Goal: Transaction & Acquisition: Book appointment/travel/reservation

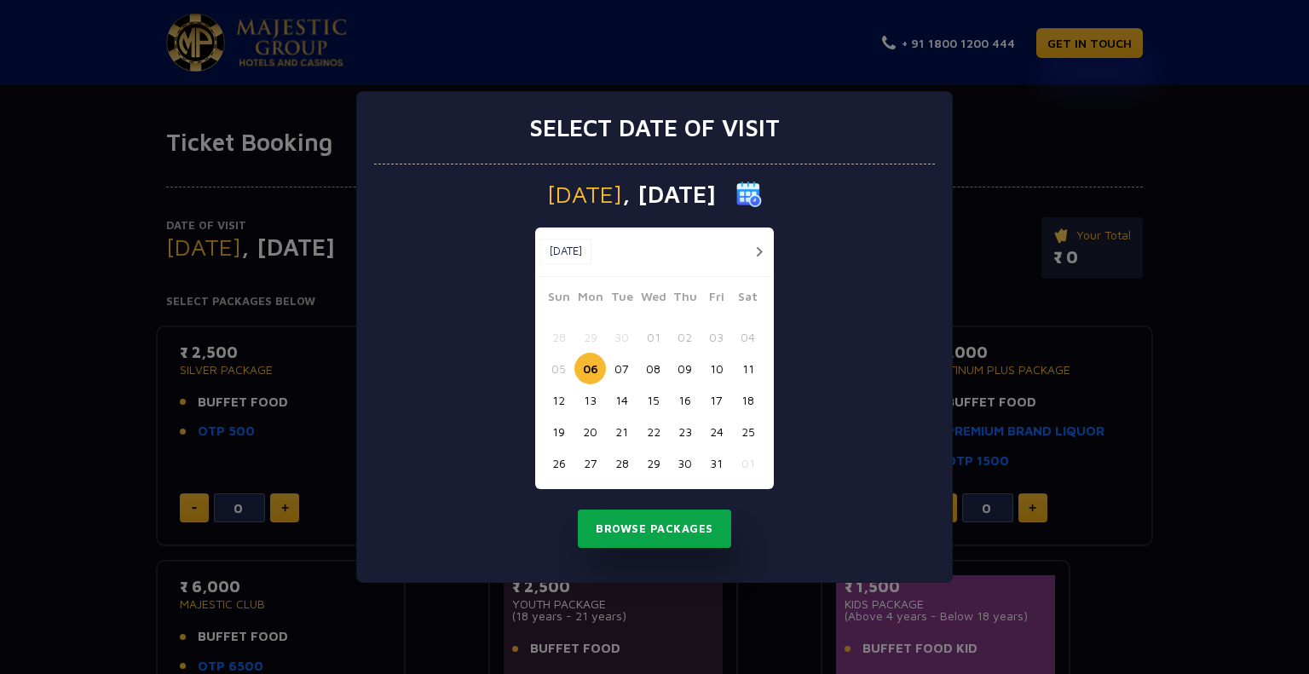
click at [631, 511] on button "Browse Packages" at bounding box center [654, 529] width 153 height 39
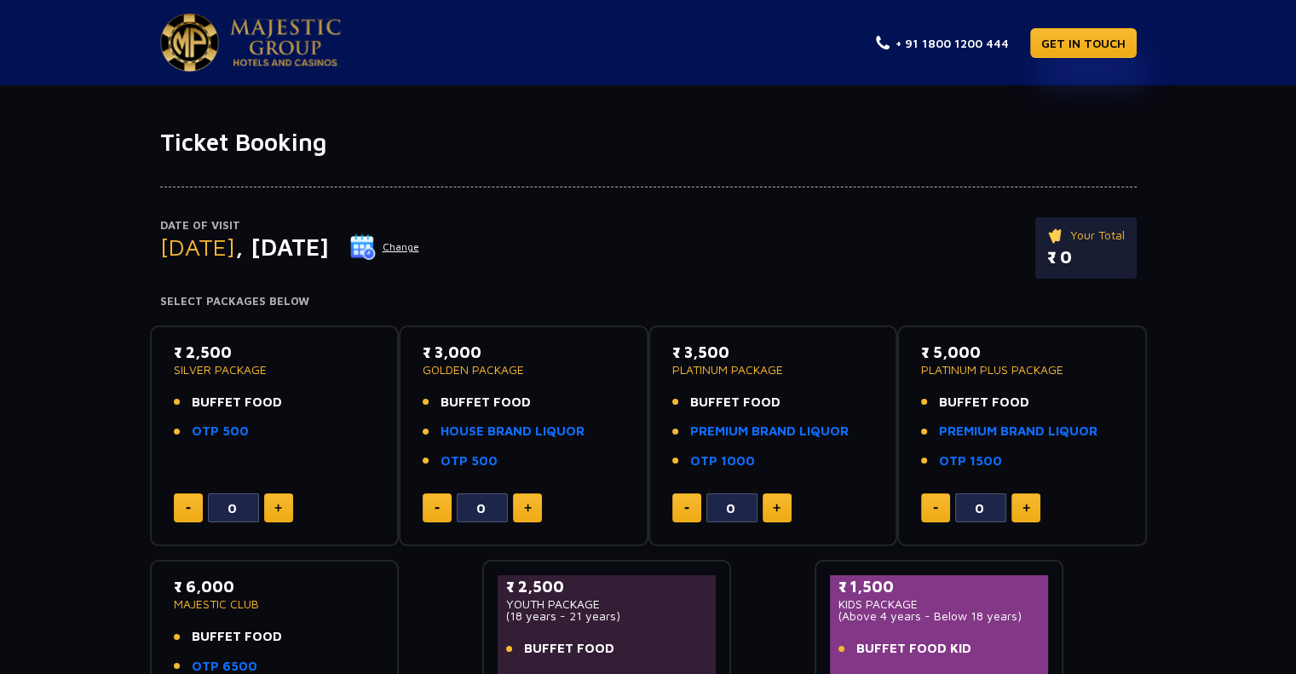
scroll to position [293, 0]
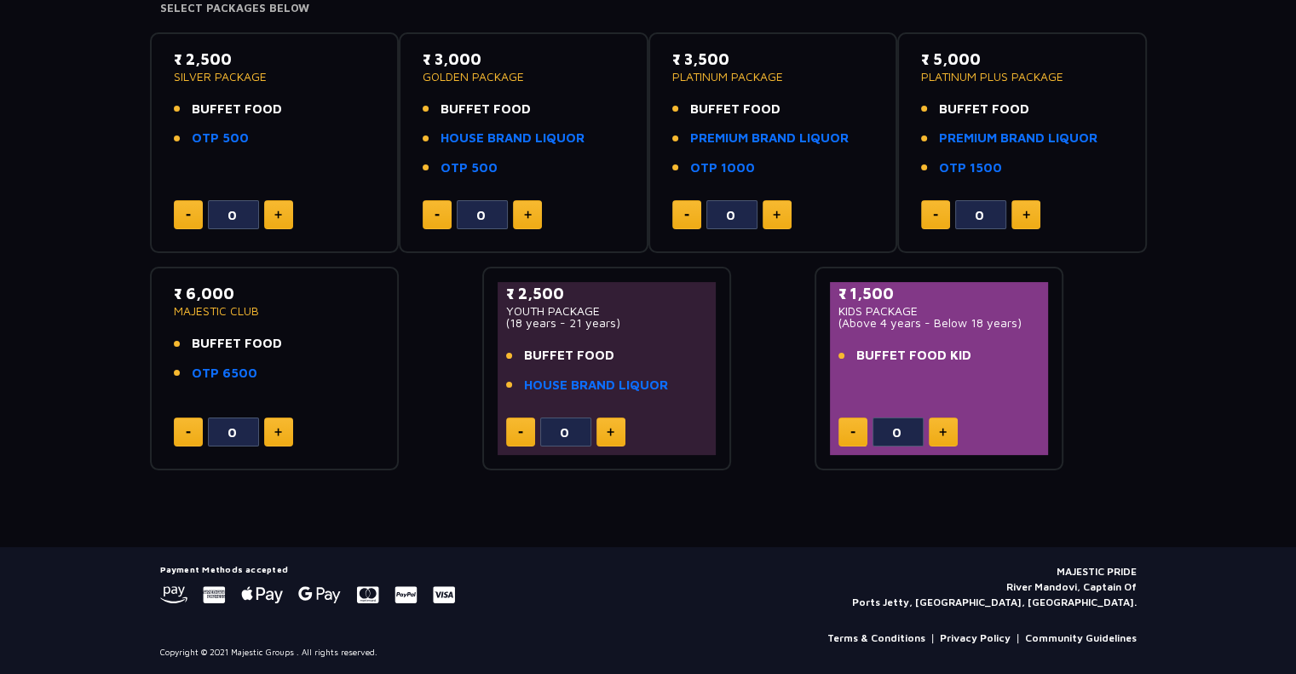
click at [882, 638] on link "Terms & Conditions" at bounding box center [877, 638] width 98 height 15
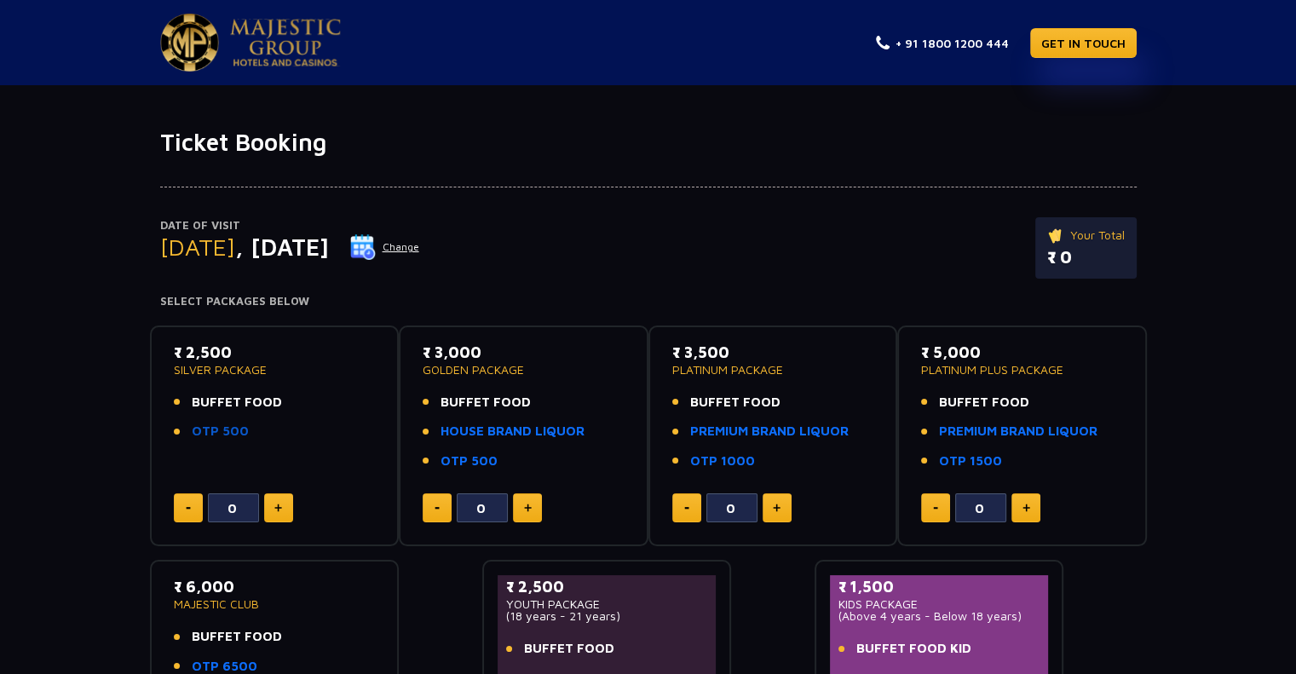
click at [218, 427] on link "OTP 500" at bounding box center [220, 432] width 57 height 20
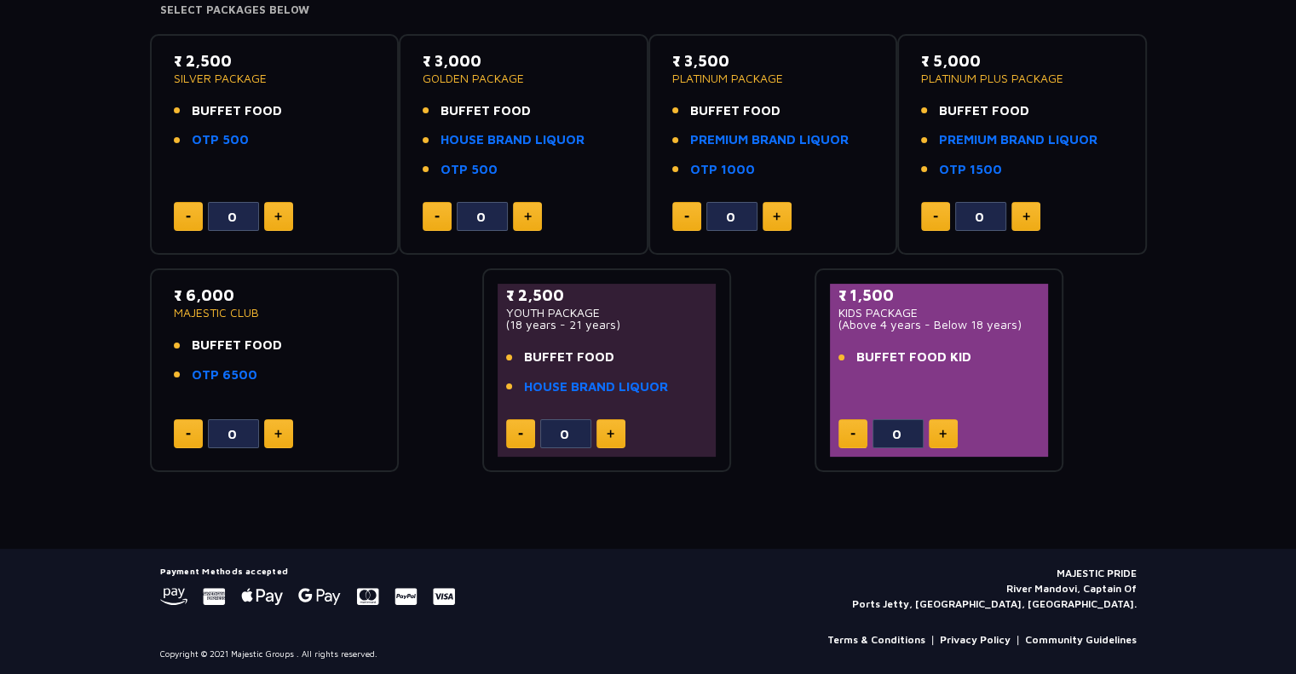
scroll to position [293, 0]
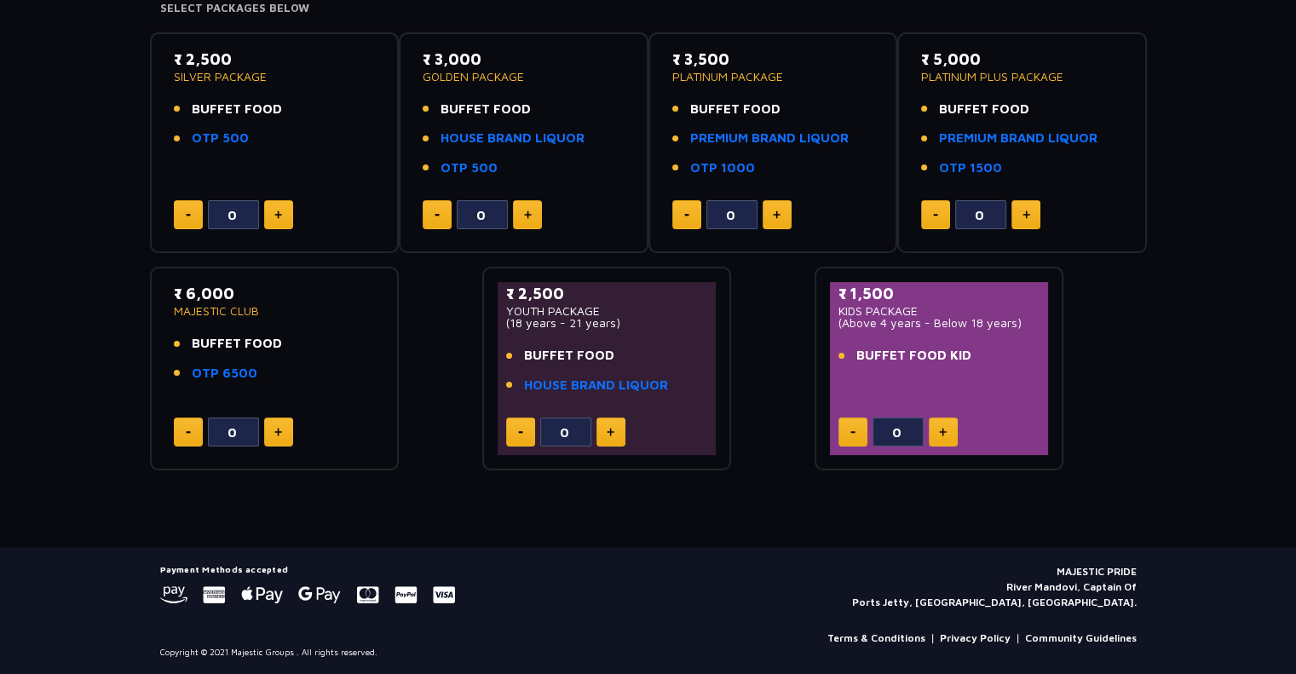
click at [274, 228] on button at bounding box center [278, 214] width 29 height 29
type input "1"
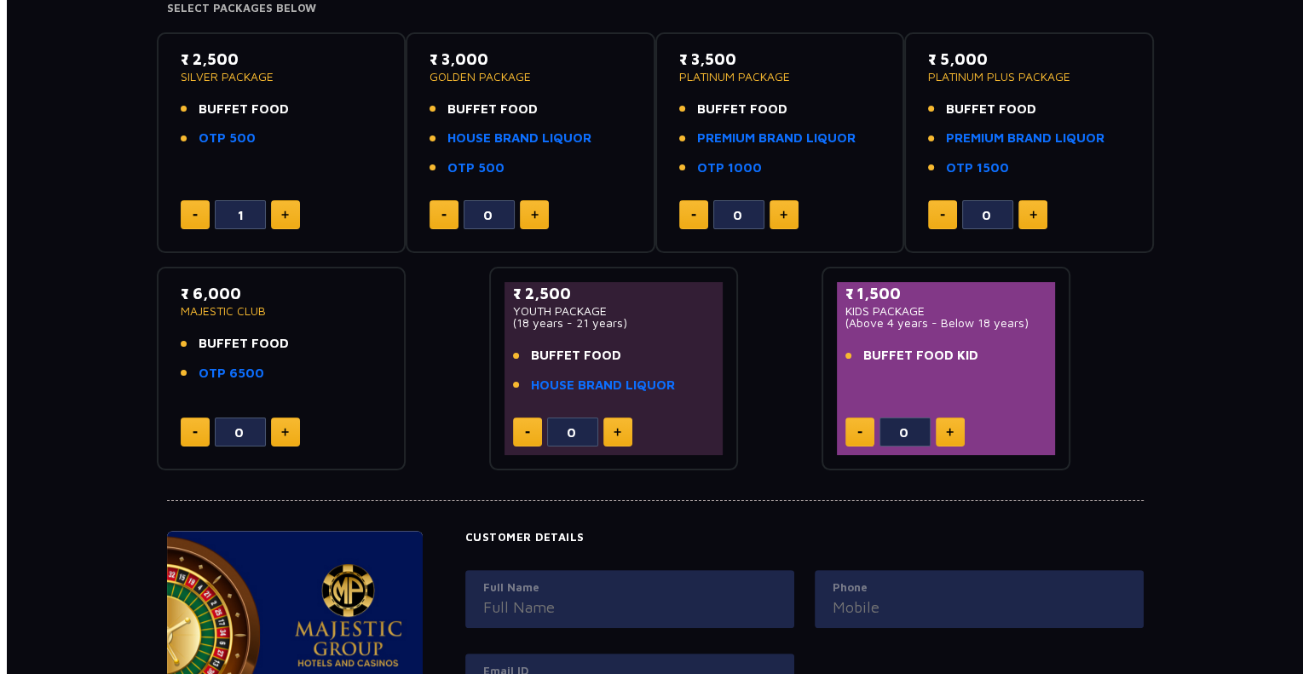
scroll to position [765, 0]
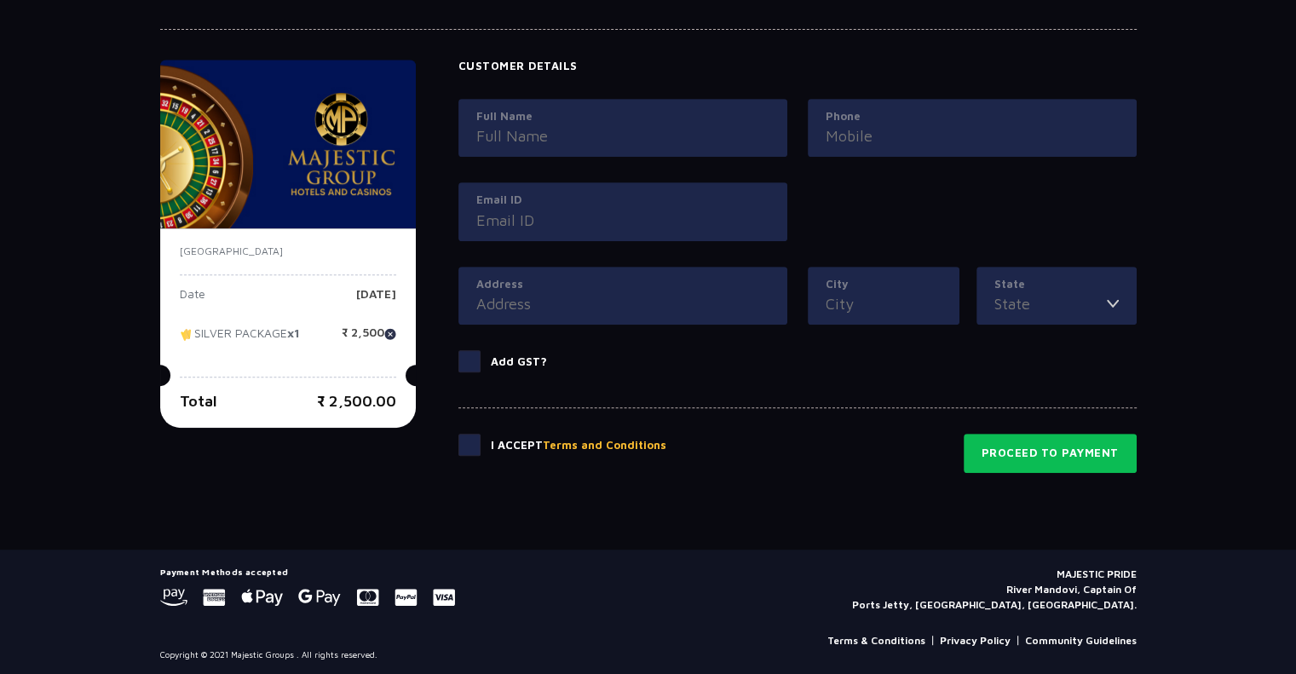
click at [569, 437] on button "Terms and Conditions" at bounding box center [605, 445] width 124 height 17
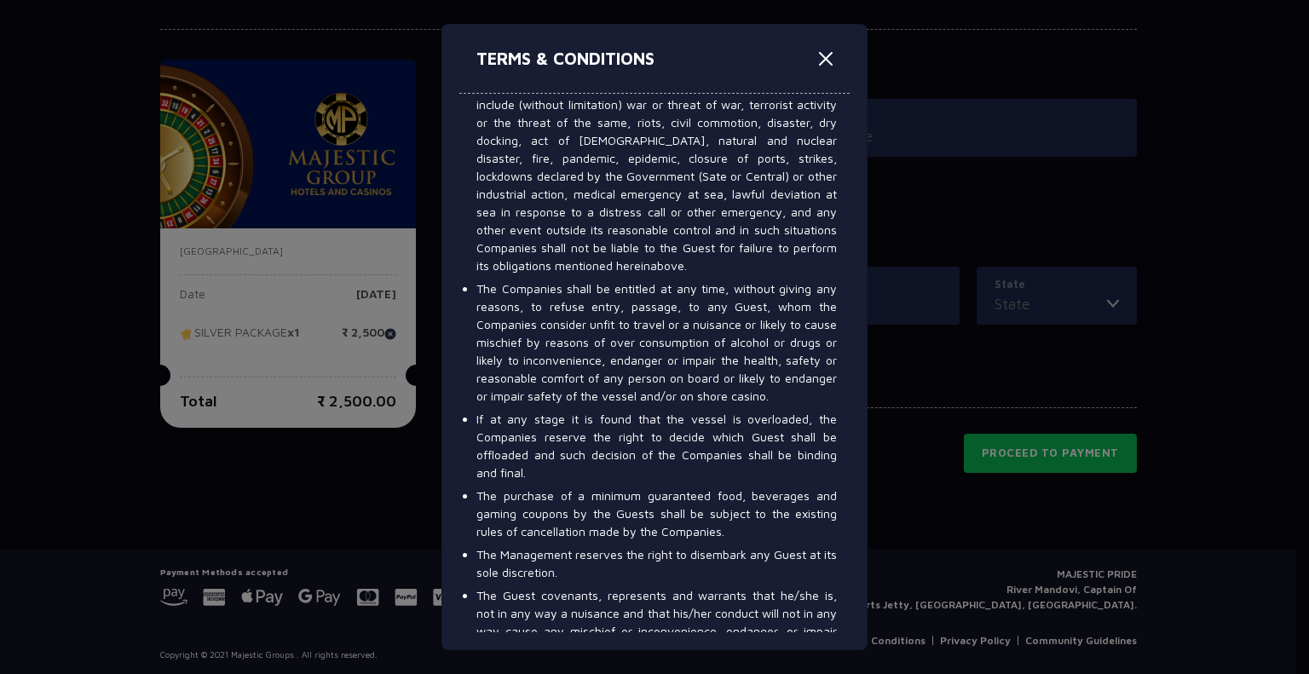
scroll to position [7382, 0]
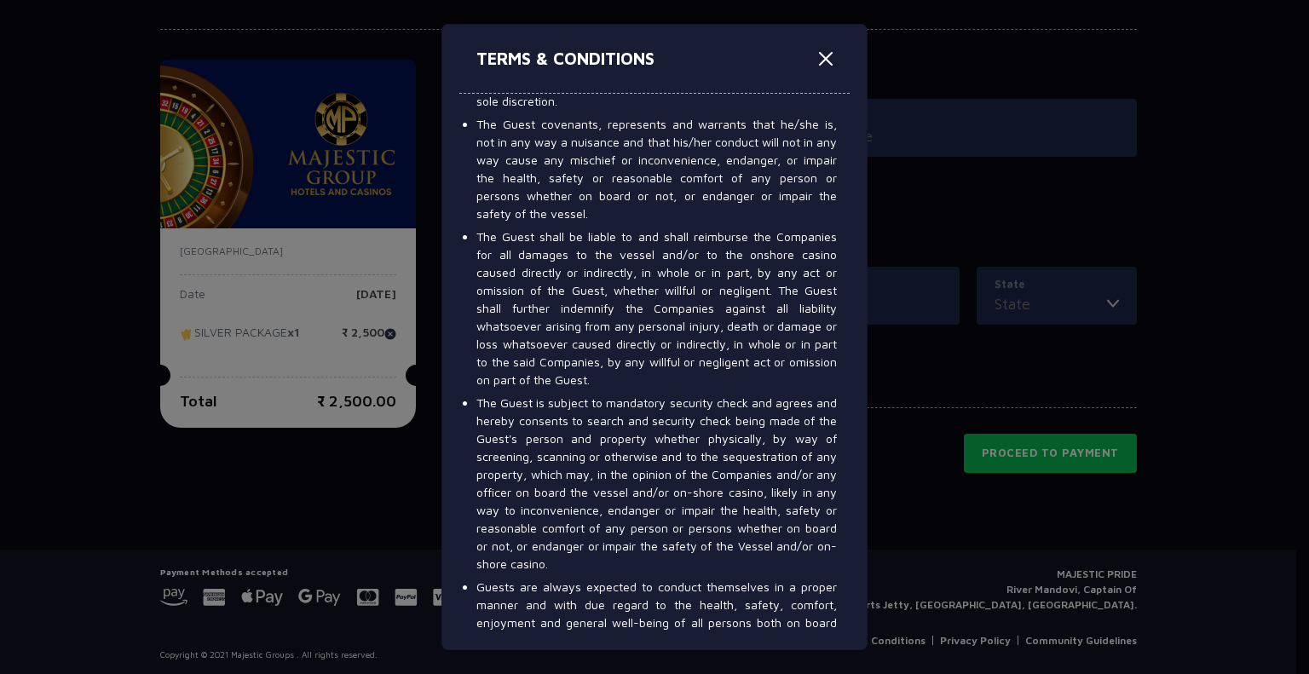
click at [835, 110] on div "Right to admission is reserved with the management. Entry to the casinos may be…" at bounding box center [654, 363] width 390 height 539
click at [825, 71] on button "Close" at bounding box center [825, 58] width 27 height 27
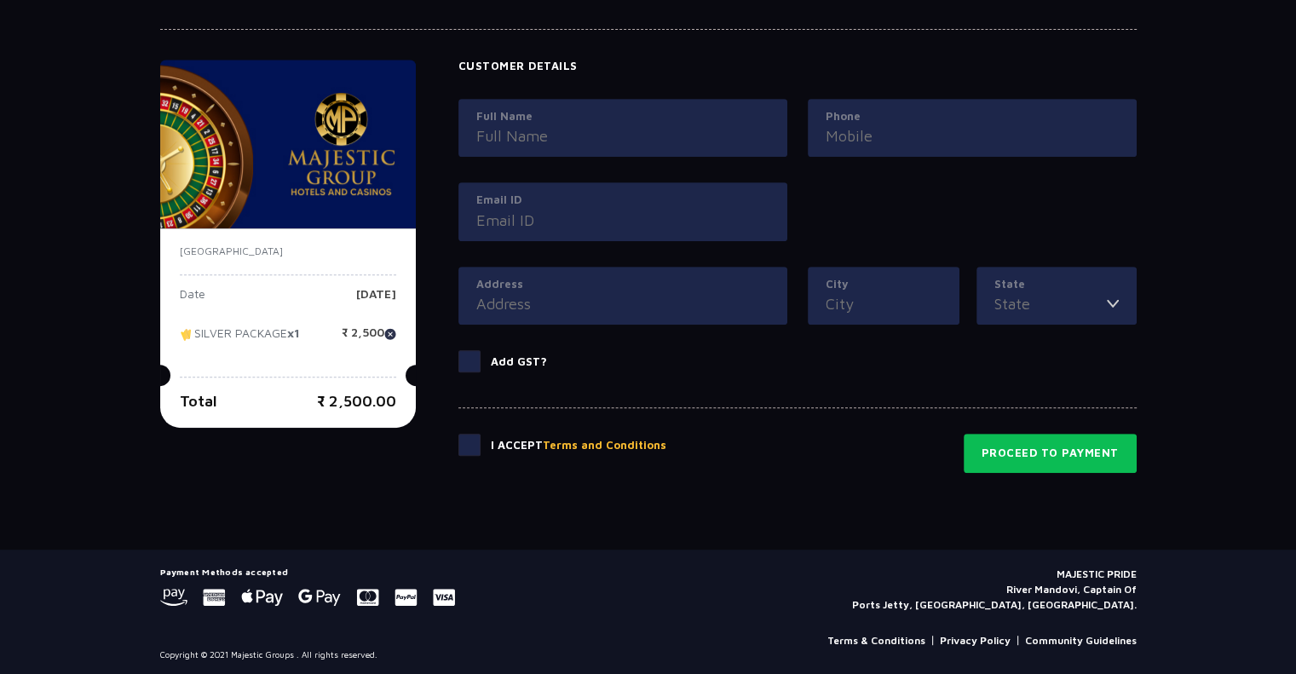
click at [599, 442] on button "Terms and Conditions" at bounding box center [605, 445] width 124 height 17
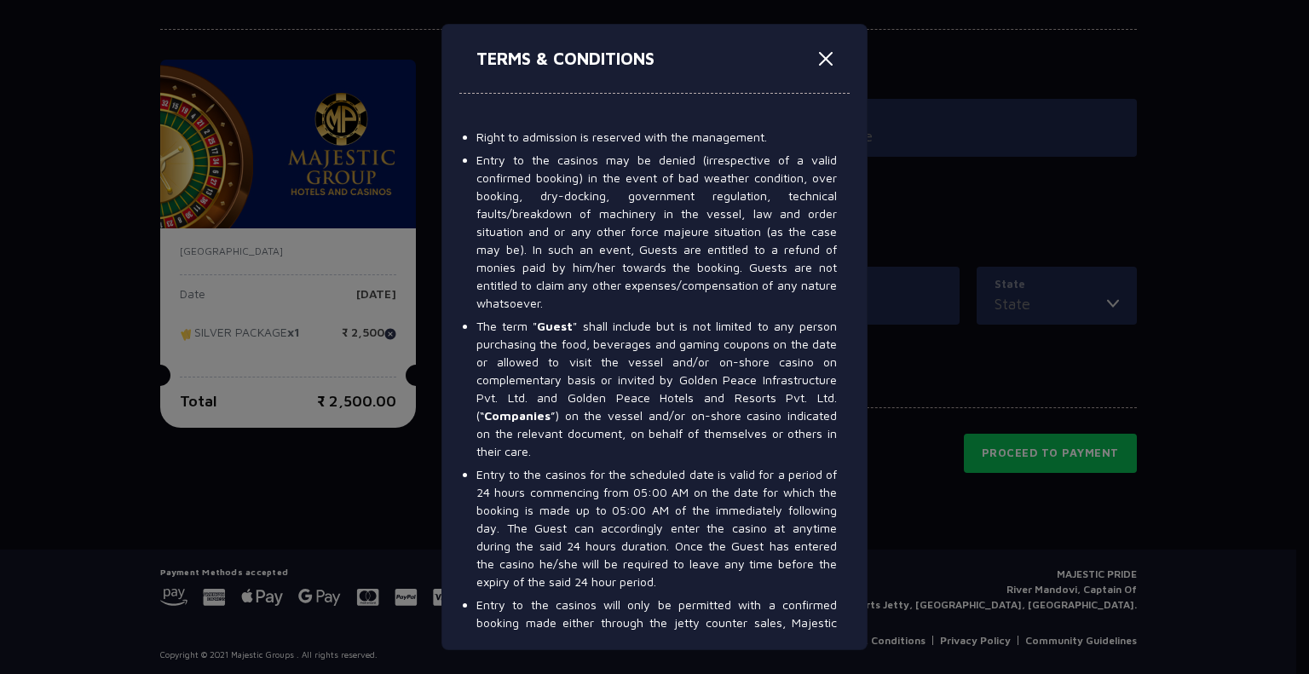
scroll to position [471, 0]
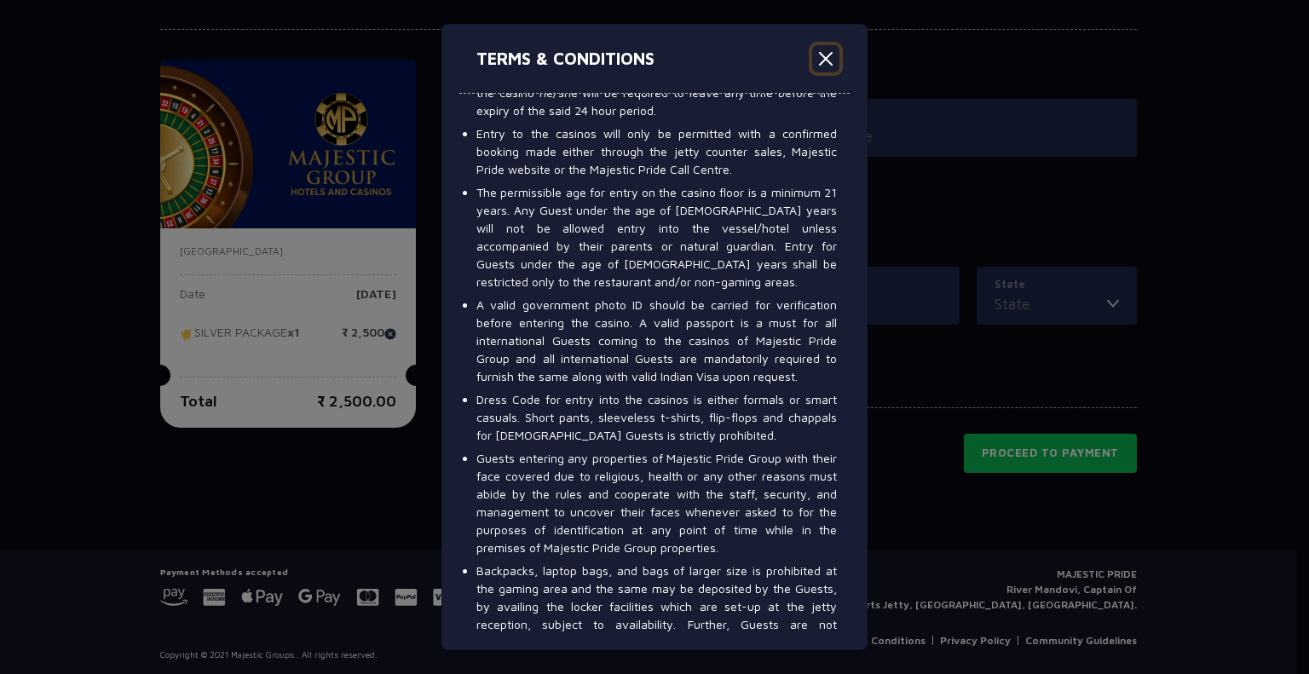
click at [830, 62] on button "Close" at bounding box center [825, 58] width 27 height 27
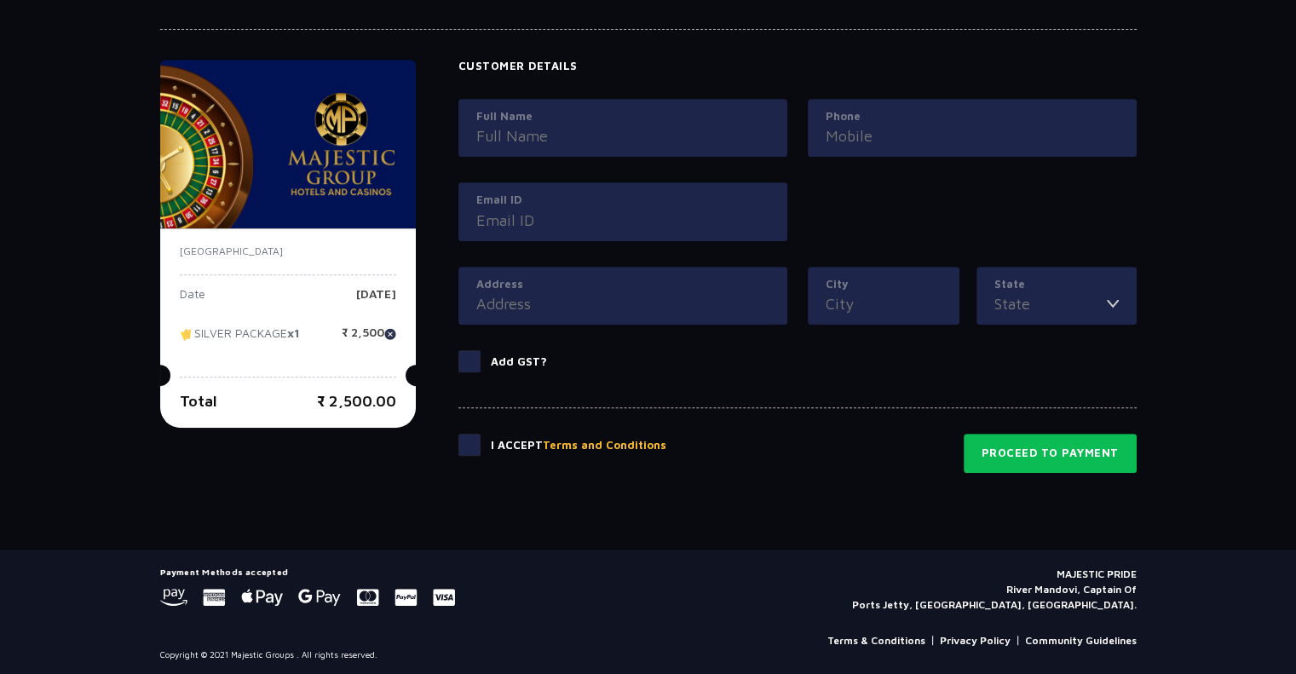
click at [890, 633] on link "Terms & Conditions" at bounding box center [877, 640] width 98 height 15
click at [563, 442] on button "Terms and Conditions" at bounding box center [605, 445] width 124 height 17
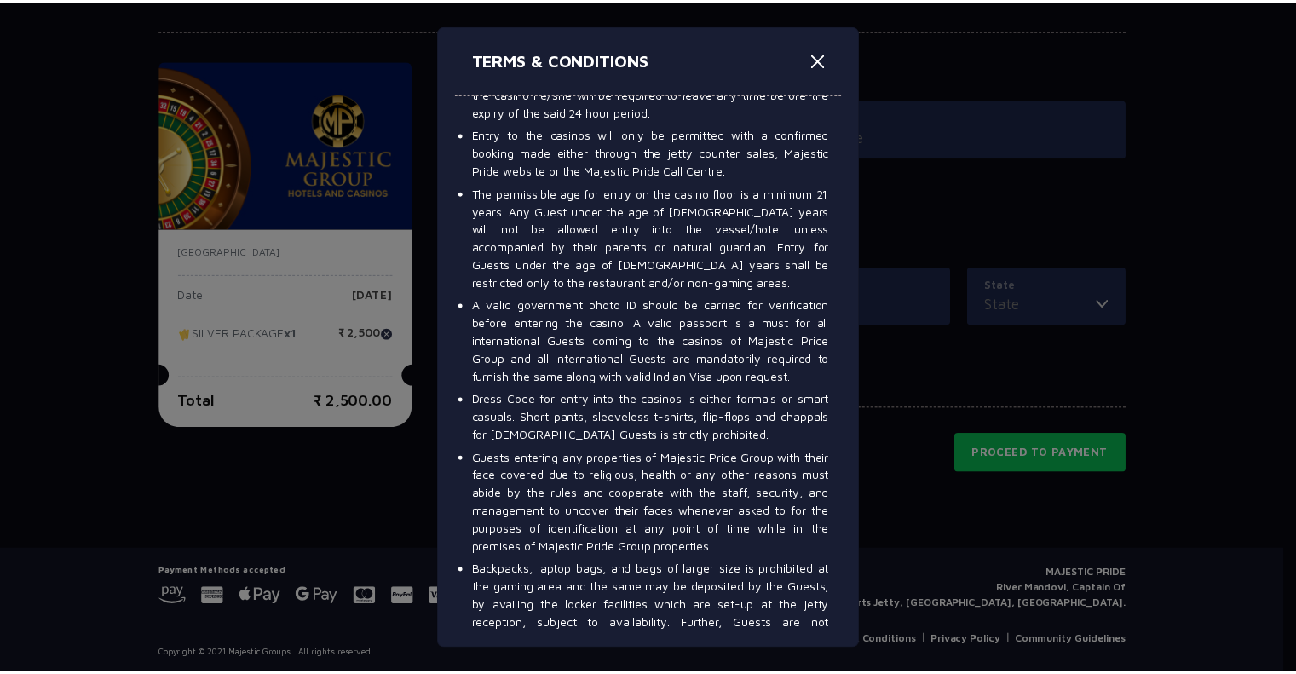
scroll to position [0, 0]
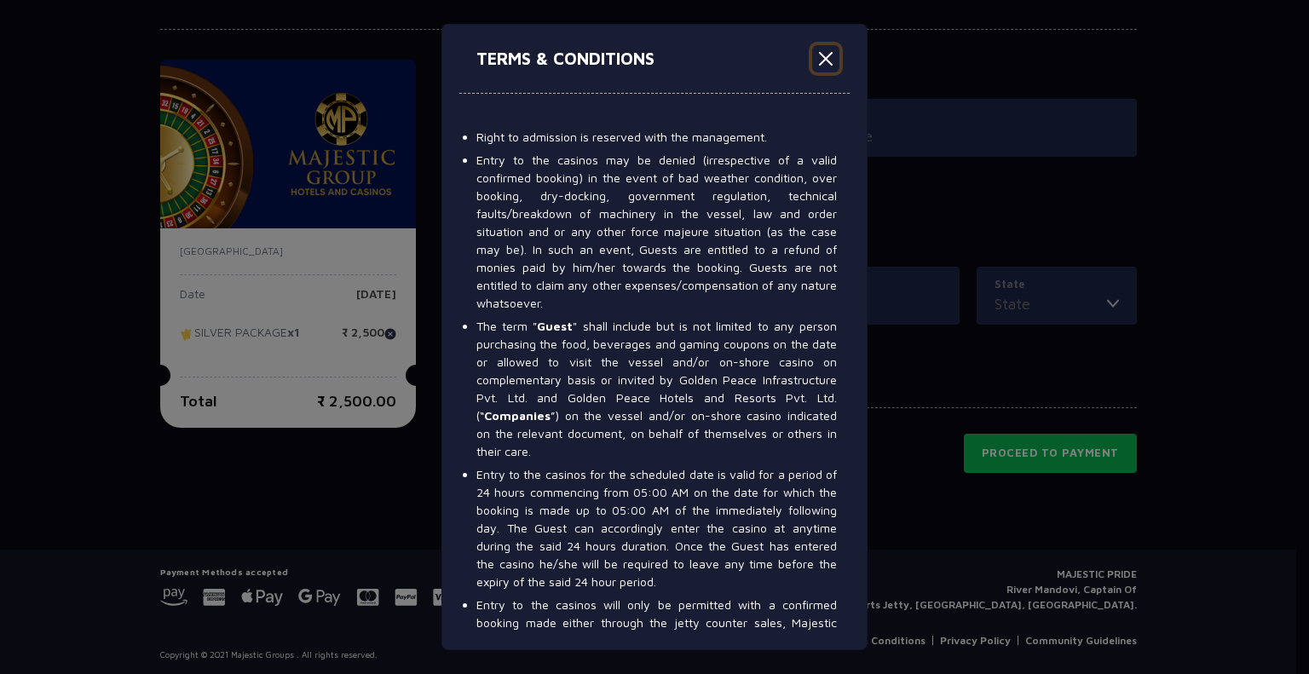
click at [827, 63] on button "Close" at bounding box center [825, 58] width 27 height 27
